Goal: Information Seeking & Learning: Understand process/instructions

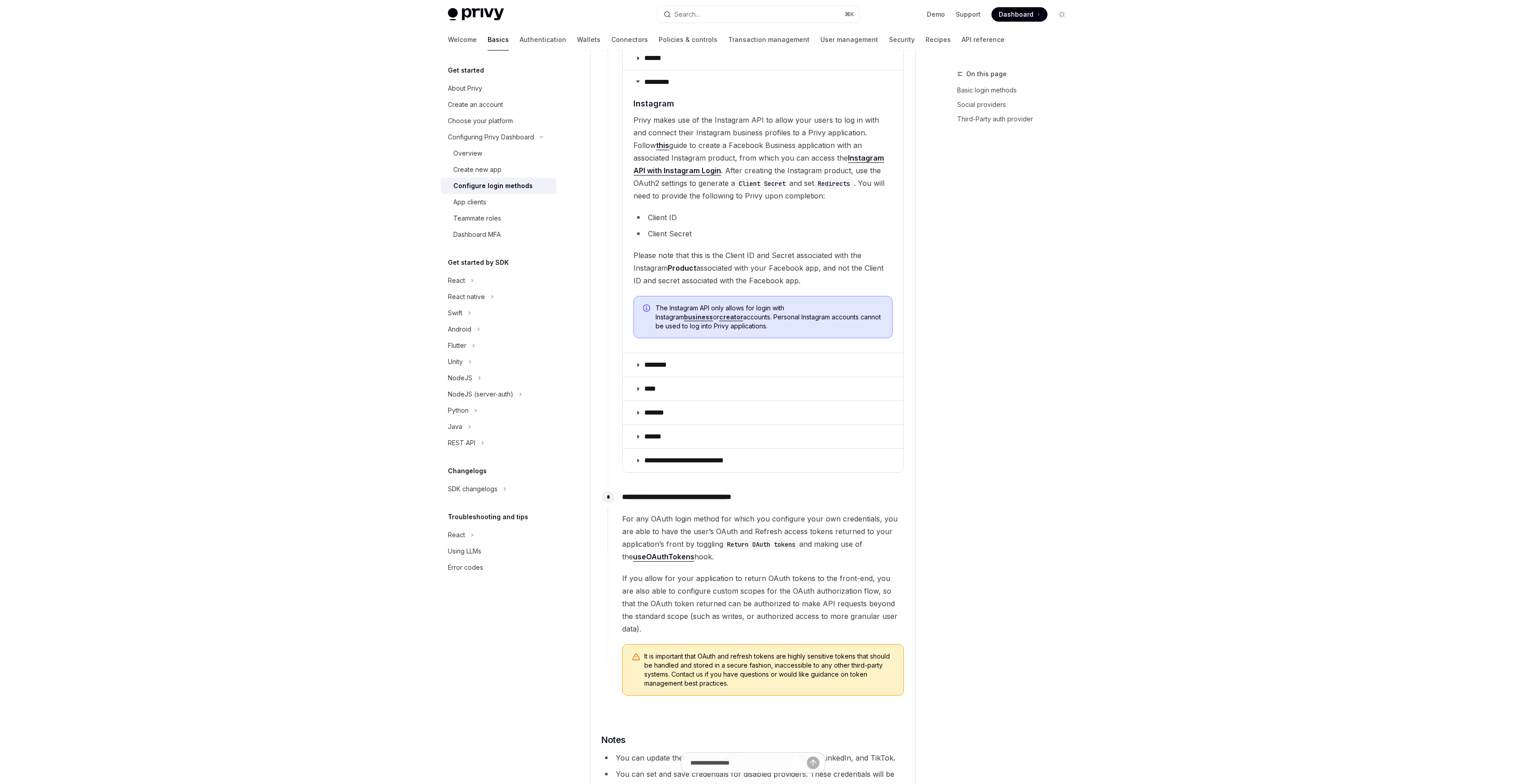
scroll to position [1146, 0]
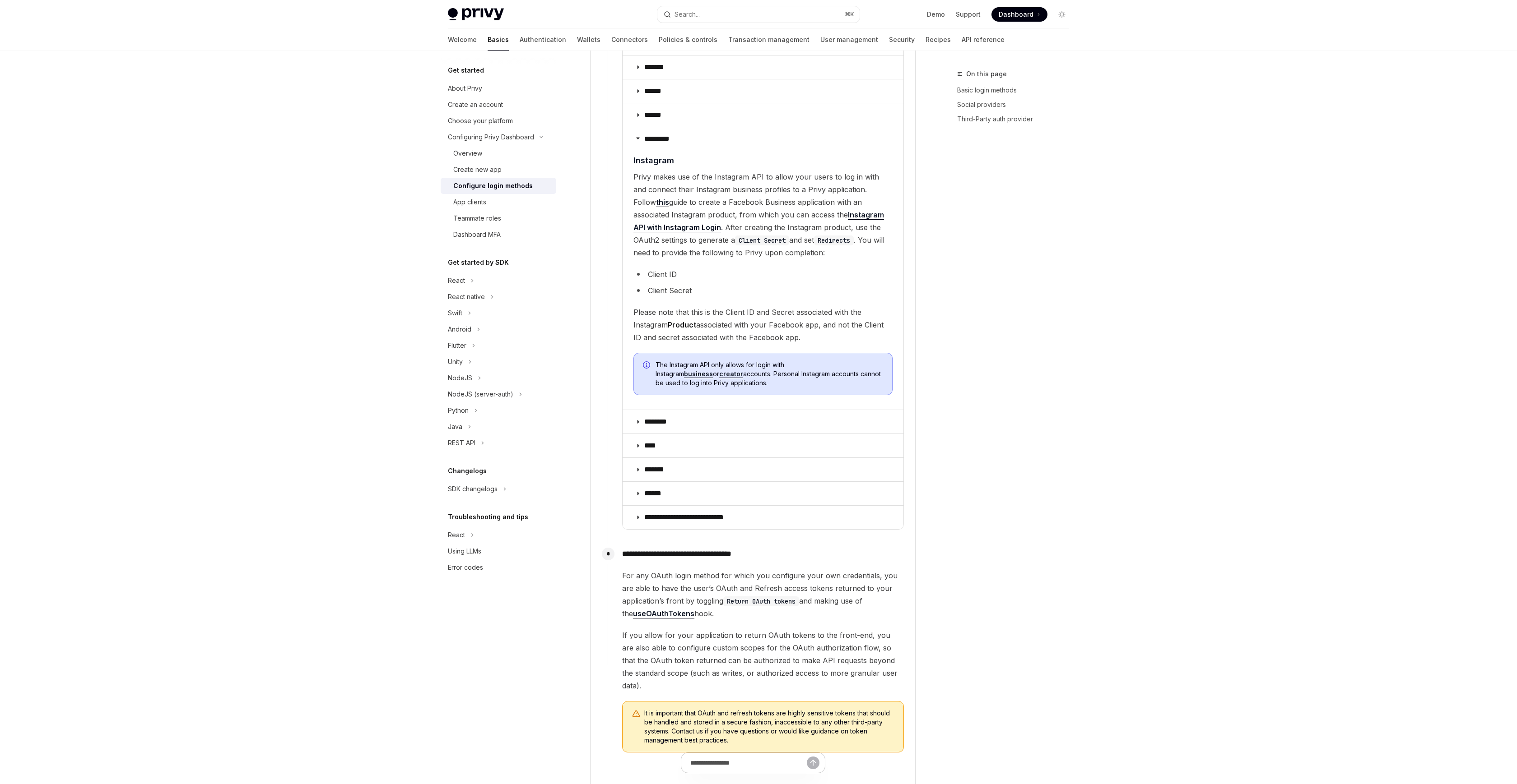
click at [750, 179] on span "Privy makes use of the Instagram API to allow your users to log in with and con…" at bounding box center [763, 215] width 259 height 88
click at [851, 178] on span "Privy makes use of the Instagram API to allow your users to log in with and con…" at bounding box center [763, 215] width 259 height 88
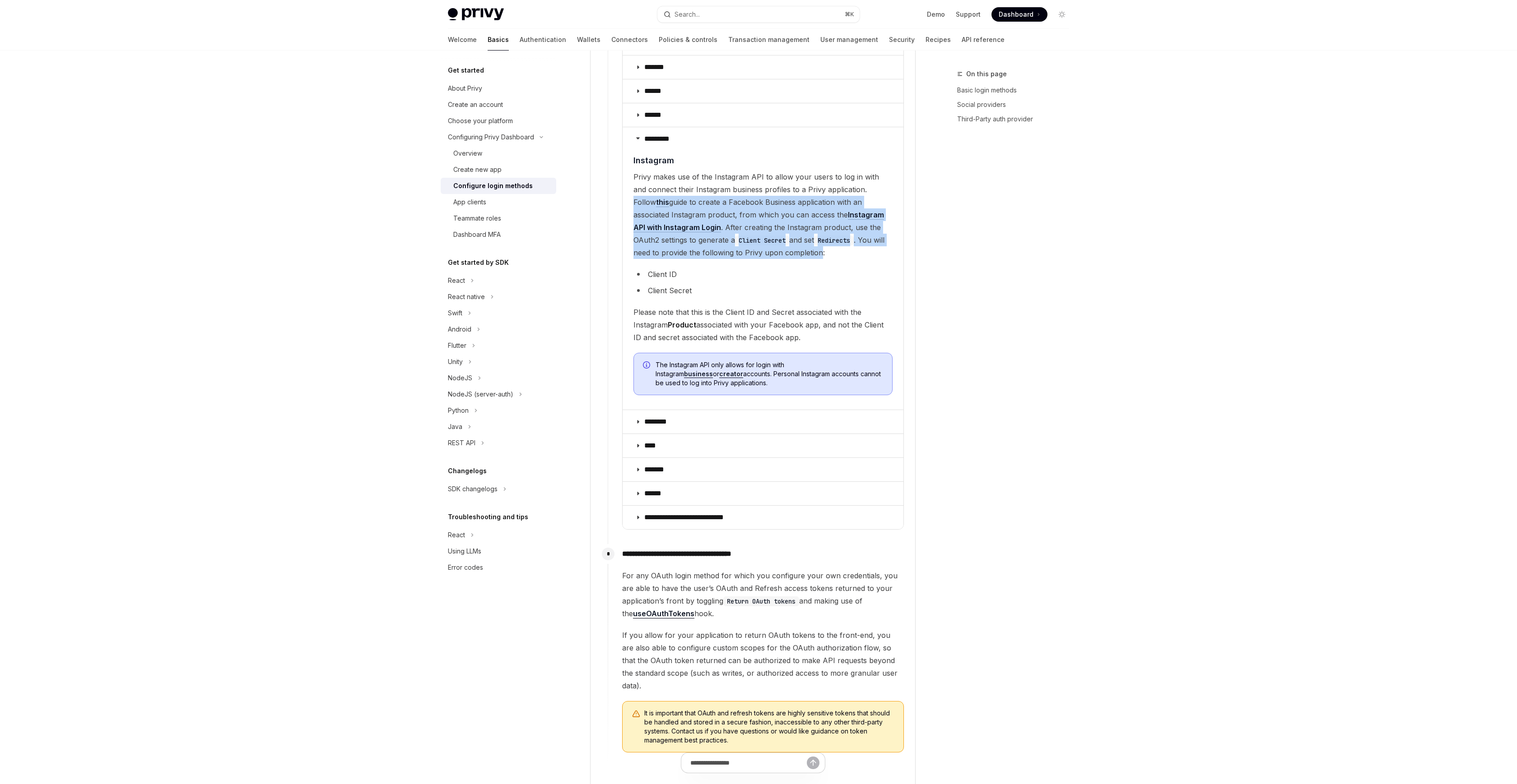
drag, startPoint x: 852, startPoint y: 177, endPoint x: 799, endPoint y: 242, distance: 83.9
click at [799, 242] on span "Privy makes use of the Instagram API to allow your users to log in with and con…" at bounding box center [763, 215] width 259 height 88
click at [780, 284] on li "Client Secret" at bounding box center [763, 290] width 259 height 12
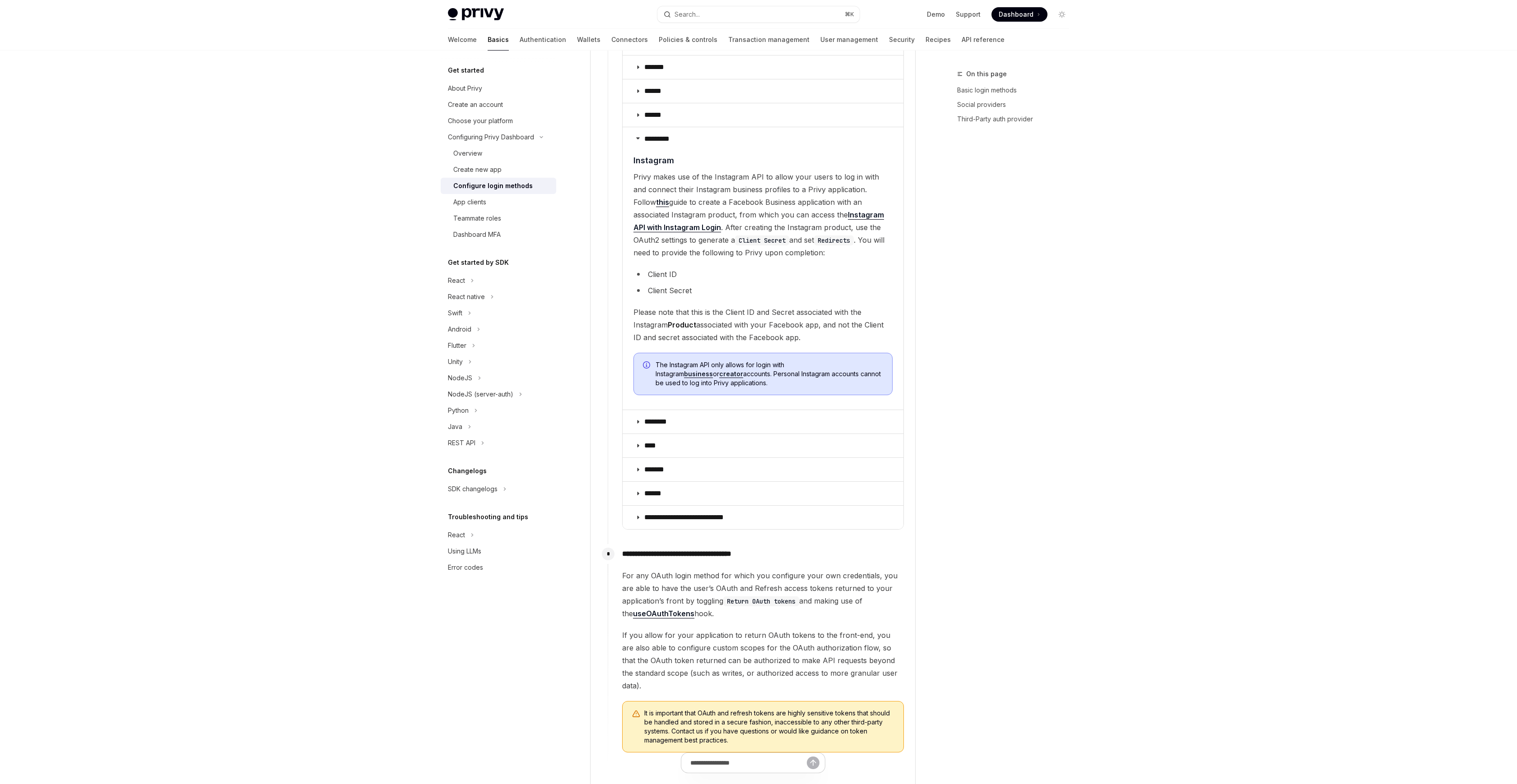
click at [719, 374] on span "The Instagram API only allows for login with Instagram business or creator acco…" at bounding box center [769, 374] width 227 height 27
drag, startPoint x: 740, startPoint y: 374, endPoint x: 630, endPoint y: 356, distance: 111.5
click at [630, 356] on details "********* ​ Instagram Privy makes use of the Instagram API to allow your users …" at bounding box center [763, 268] width 281 height 283
click at [681, 330] on span "Please note that this is the Client ID and Secret associated with the Instagram…" at bounding box center [763, 325] width 259 height 38
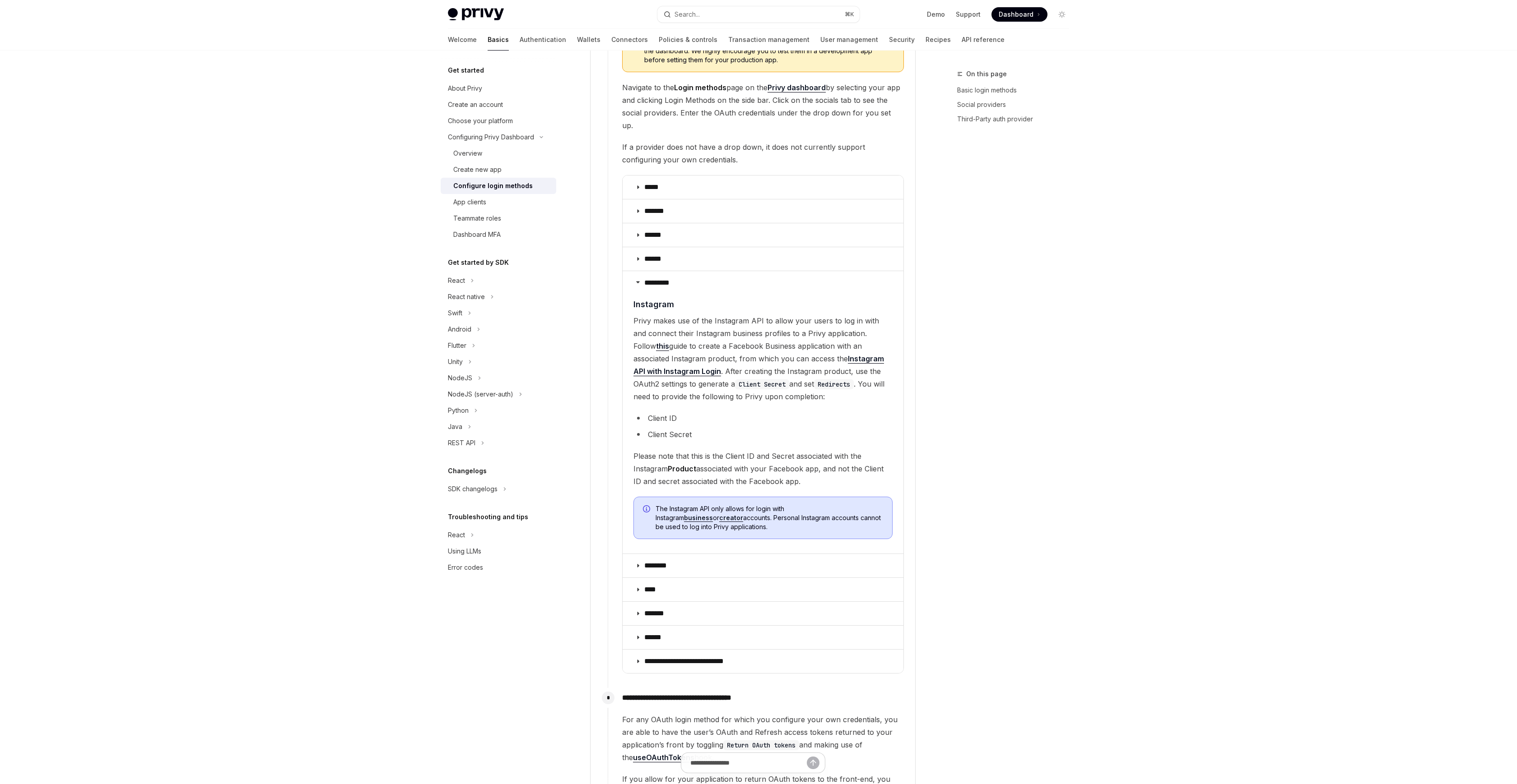
scroll to position [963, 0]
